Goal: Task Accomplishment & Management: Manage account settings

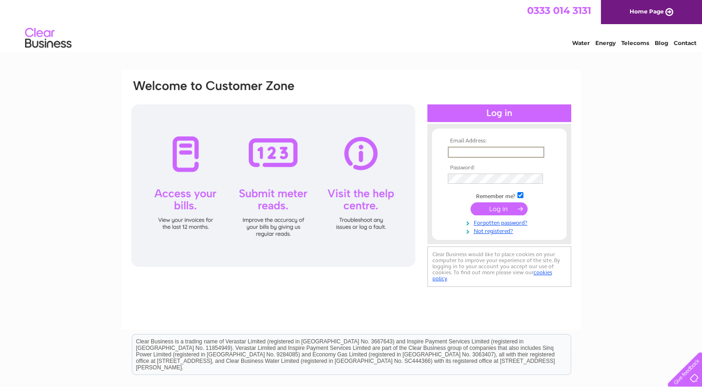
click at [453, 155] on input "text" at bounding box center [495, 152] width 96 height 11
type input "[EMAIL_ADDRESS][DOMAIN_NAME]"
click at [482, 207] on input "submit" at bounding box center [498, 207] width 57 height 13
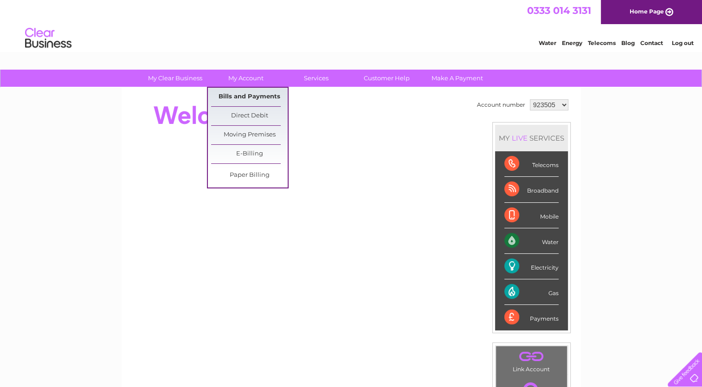
click at [253, 97] on link "Bills and Payments" at bounding box center [249, 97] width 77 height 19
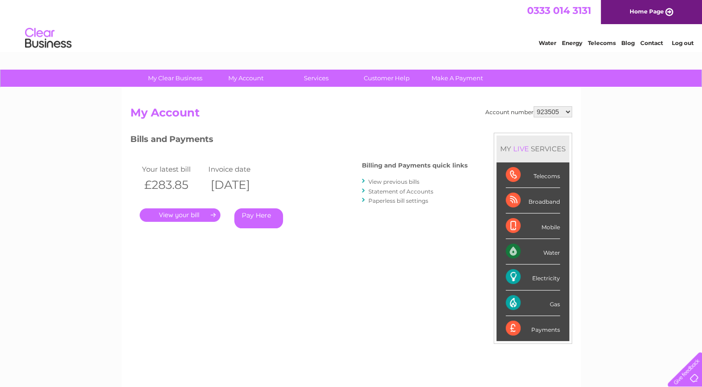
click at [190, 218] on link "." at bounding box center [180, 214] width 81 height 13
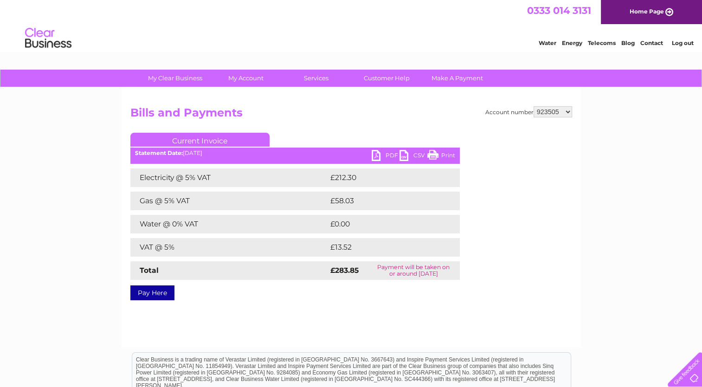
click at [378, 153] on link "PDF" at bounding box center [385, 156] width 28 height 13
click at [568, 112] on select "923505 1023455" at bounding box center [552, 111] width 38 height 11
select select "1023455"
click at [533, 106] on select "923505 1023455" at bounding box center [552, 111] width 38 height 11
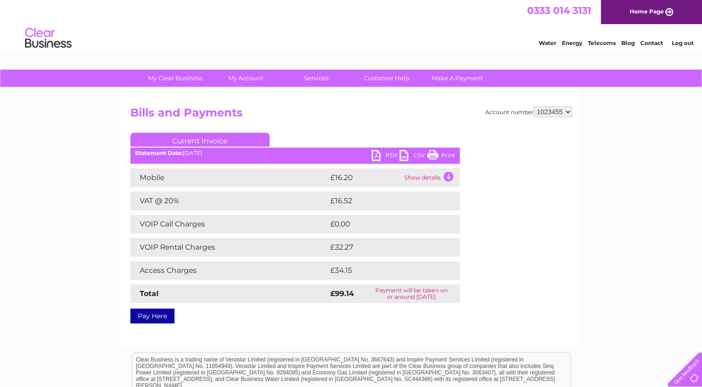
click at [382, 151] on link "PDF" at bounding box center [385, 156] width 28 height 13
